Goal: Task Accomplishment & Management: Manage account settings

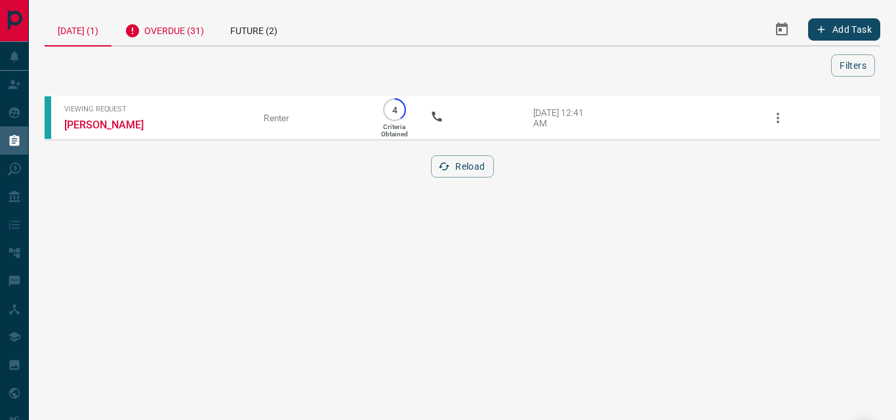
click at [182, 28] on div "Overdue (31)" at bounding box center [164, 29] width 106 height 32
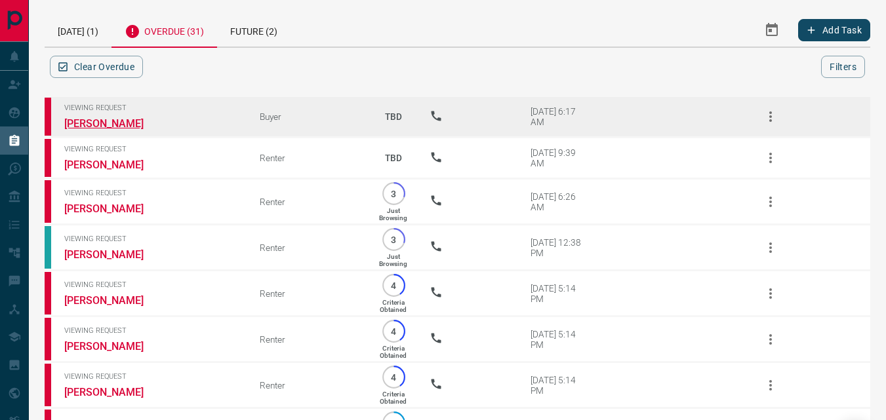
click at [121, 124] on link "[PERSON_NAME]" at bounding box center [113, 123] width 98 height 12
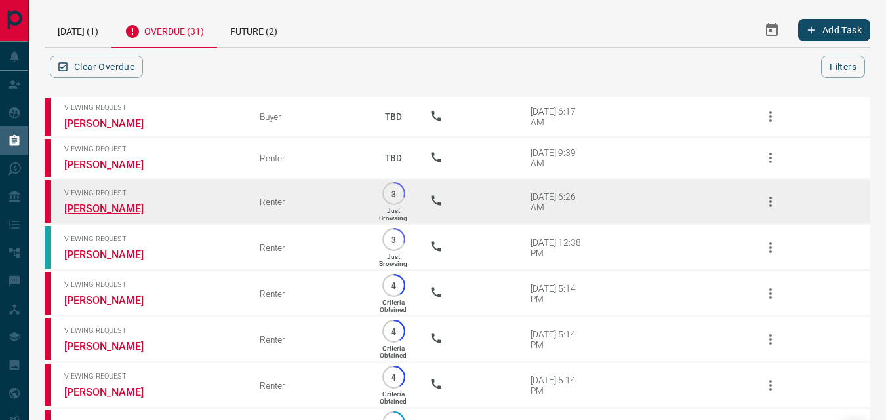
click at [92, 209] on link "[PERSON_NAME]" at bounding box center [113, 209] width 98 height 12
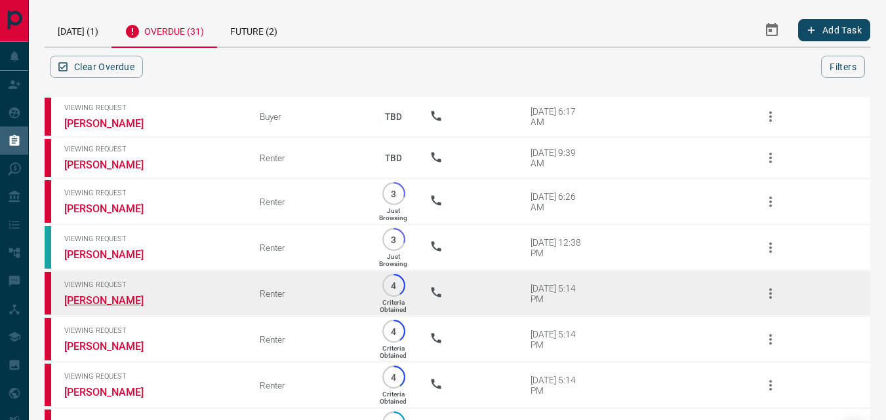
click at [103, 299] on link "[PERSON_NAME]" at bounding box center [113, 300] width 98 height 12
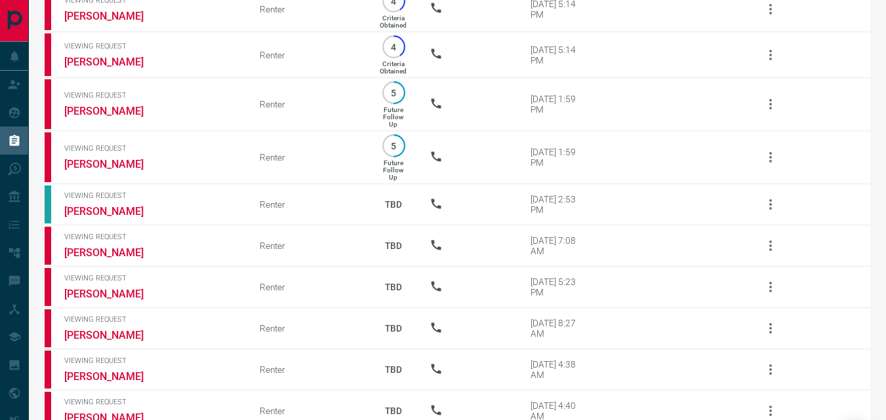
scroll to position [335, 0]
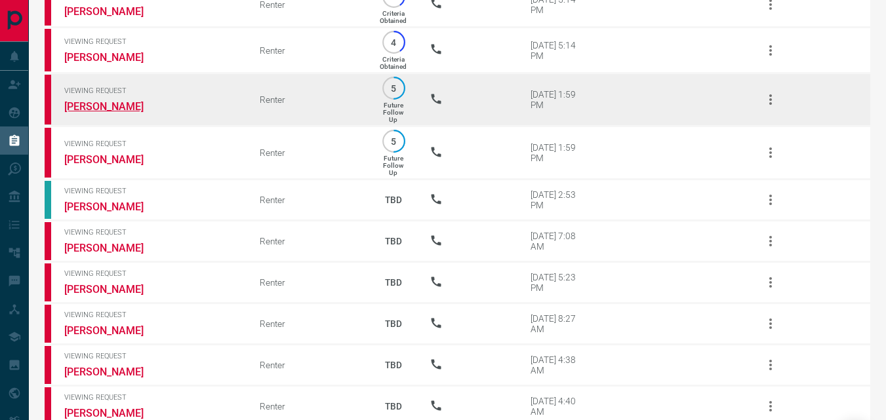
click at [102, 104] on link "[PERSON_NAME]" at bounding box center [113, 106] width 98 height 12
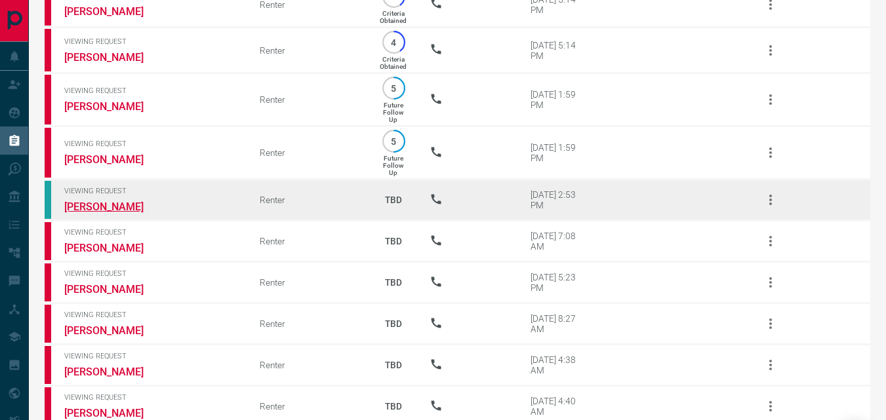
click at [80, 201] on link "[PERSON_NAME]" at bounding box center [113, 207] width 98 height 12
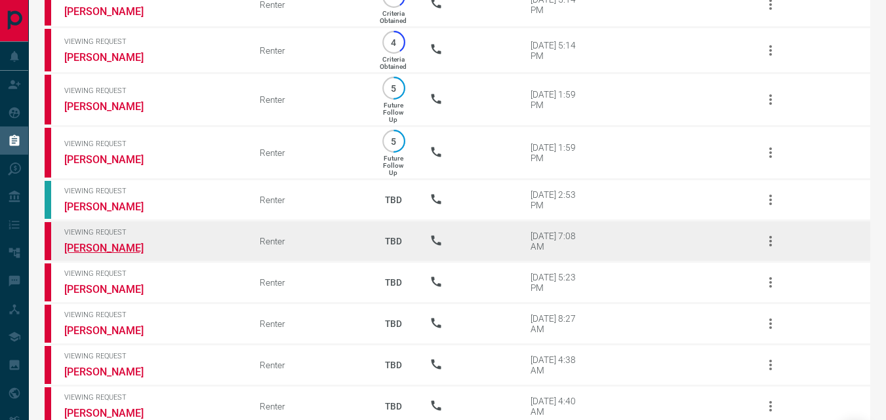
click at [99, 249] on link "[PERSON_NAME]" at bounding box center [113, 248] width 98 height 12
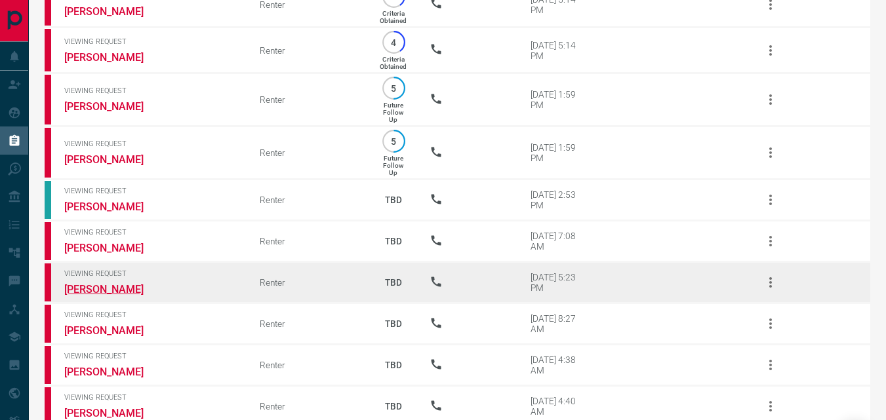
click at [89, 288] on link "[PERSON_NAME]" at bounding box center [113, 289] width 98 height 12
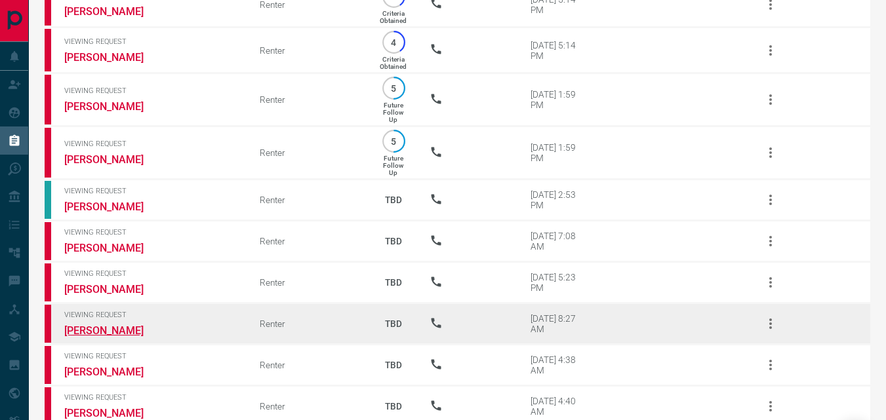
click at [99, 328] on link "[PERSON_NAME]" at bounding box center [113, 331] width 98 height 12
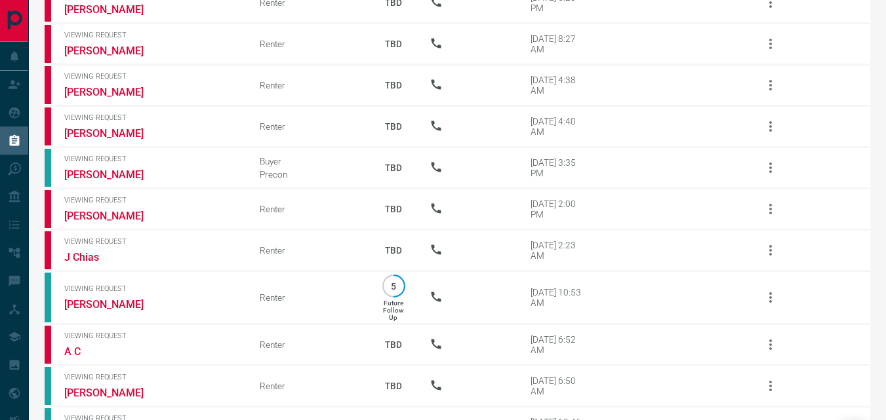
scroll to position [667, 0]
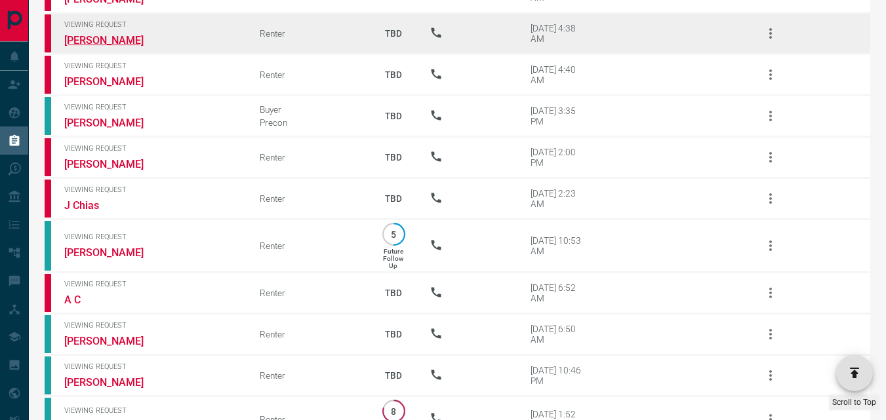
click at [111, 35] on link "[PERSON_NAME]" at bounding box center [113, 40] width 98 height 12
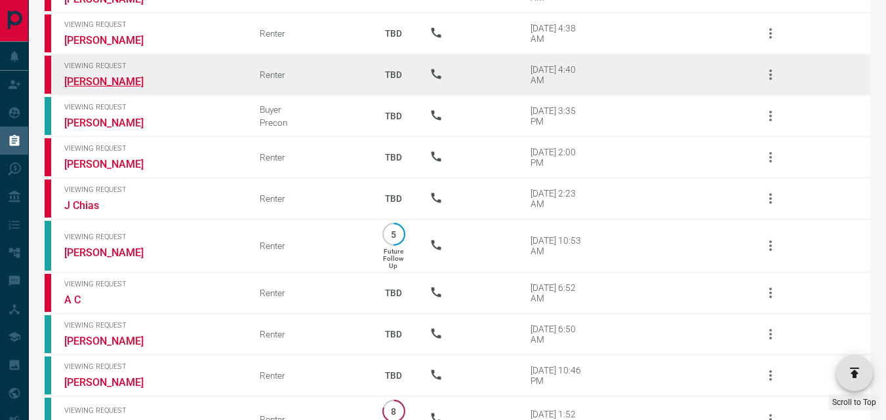
click at [125, 75] on link "[PERSON_NAME]" at bounding box center [113, 81] width 98 height 12
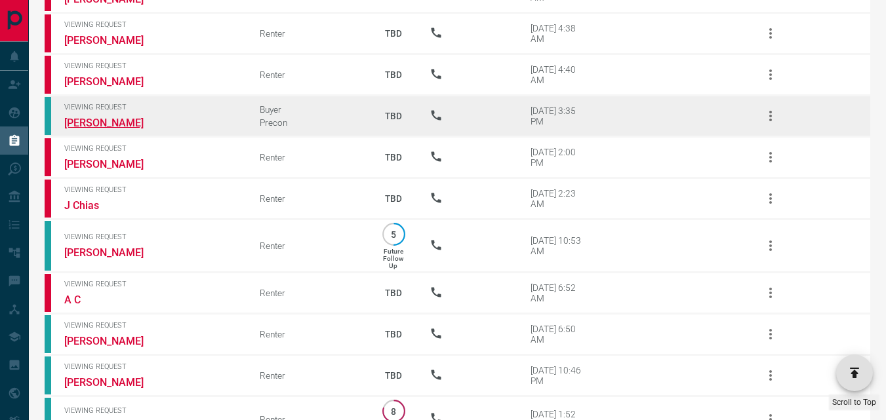
click at [87, 121] on link "[PERSON_NAME]" at bounding box center [113, 123] width 98 height 12
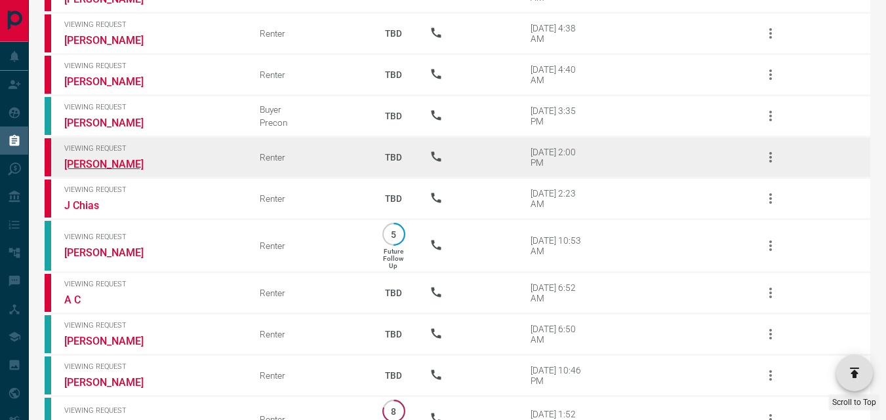
click at [120, 158] on link "[PERSON_NAME]" at bounding box center [113, 164] width 98 height 12
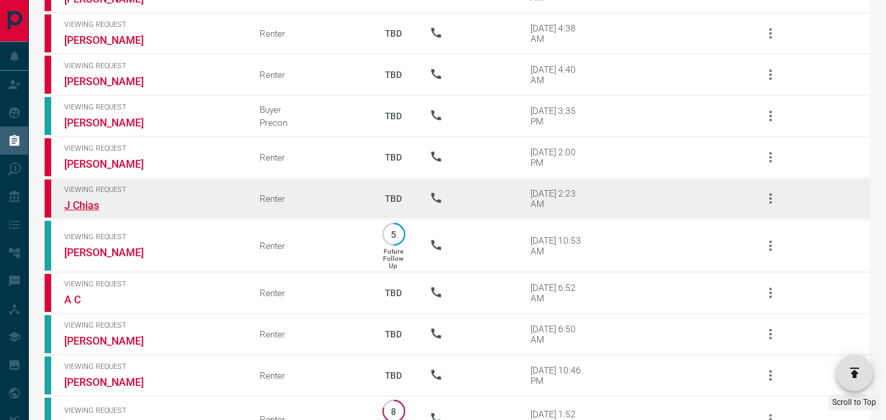
click at [75, 199] on link "J Chias" at bounding box center [113, 205] width 98 height 12
